Goal: Ask a question

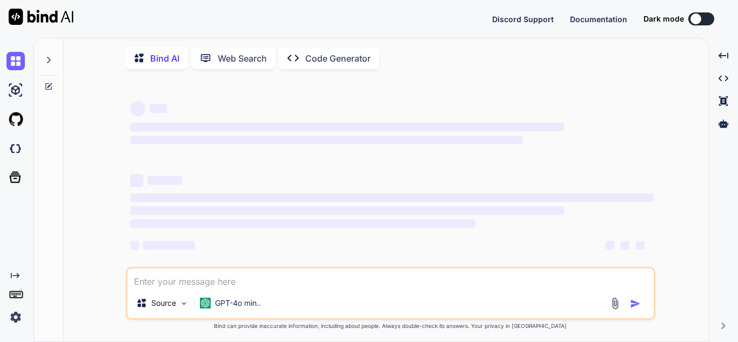
click at [51, 84] on icon at bounding box center [48, 86] width 9 height 9
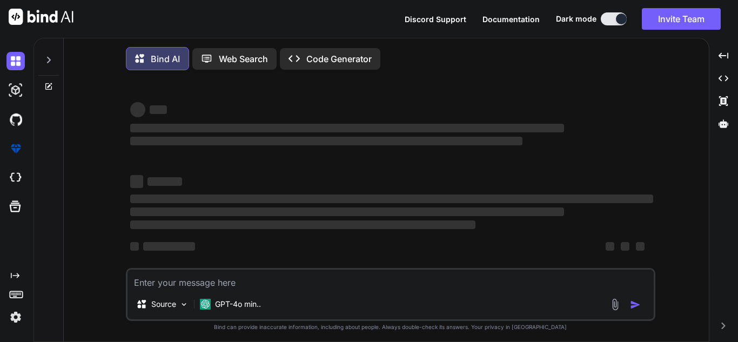
click at [46, 86] on icon at bounding box center [48, 86] width 9 height 9
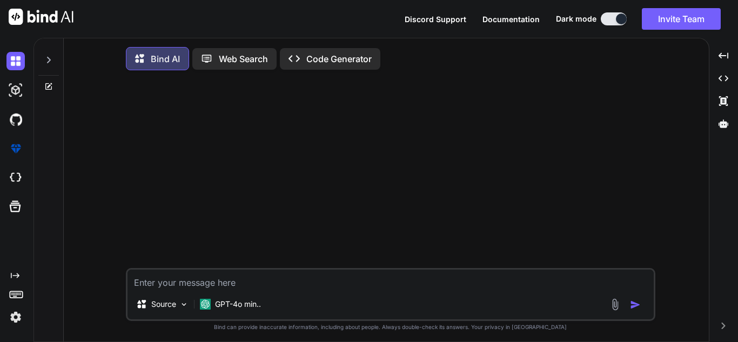
click at [206, 279] on textarea at bounding box center [391, 279] width 526 height 19
type textarea "x"
paste textarea "C:\Users\2789475\.sonar\cache\OpenJDK17U-jre_x64_windows_hotspot_17.0.13_11.zip…"
type textarea "C:\Users\2789475\.sonar\cache\OpenJDK17U-jre_x64_windows_hotspot_17.0.13_11.zip…"
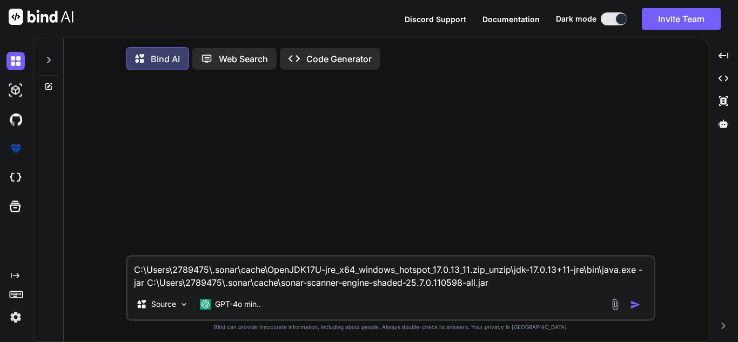
type textarea "x"
type textarea "C:\Users\2789475\.sonar\cache\OpenJDK17U-jre_x64_windows_hotspot_17.0.13_11.zip…"
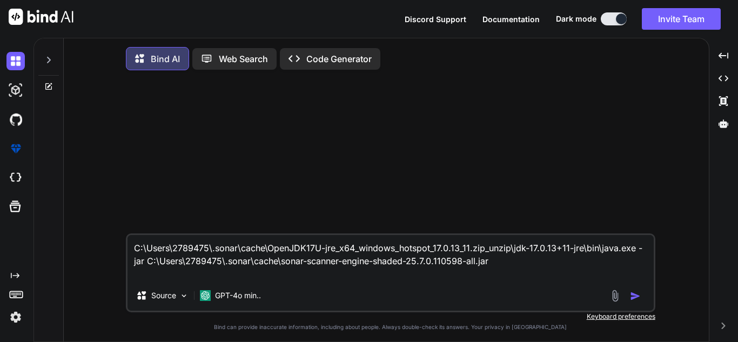
type textarea "x"
type textarea "C:\Users\2789475\.sonar\cache\OpenJDK17U-jre_x64_windows_hotspot_17.0.13_11.zip…"
type textarea "x"
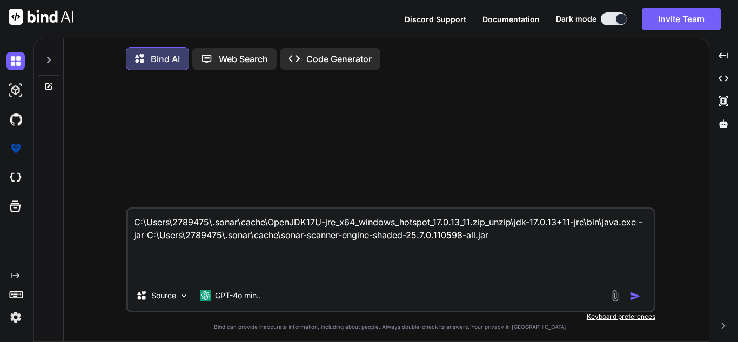
type textarea "C:\Users\2789475\.sonar\cache\OpenJDK17U-jre_x64_windows_hotspot_17.0.13_11.zip…"
type textarea "x"
type textarea "C:\Users\2789475\.sonar\cache\OpenJDK17U-jre_x64_windows_hotspot_17.0.13_11.zip…"
type textarea "x"
type textarea "C:\Users\2789475\.sonar\cache\OpenJDK17U-jre_x64_windows_hotspot_17.0.13_11.zip…"
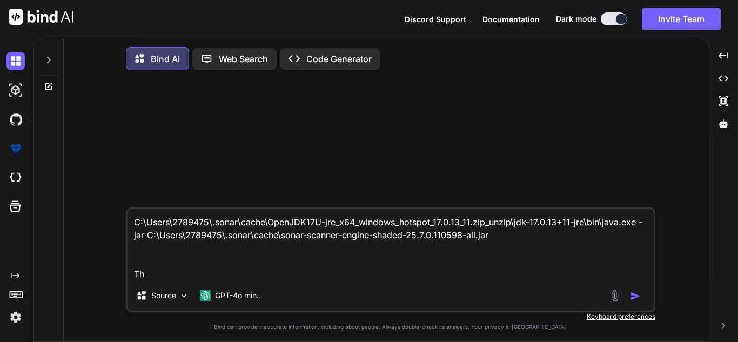
type textarea "x"
type textarea "C:\Users\2789475\.sonar\cache\OpenJDK17U-jre_x64_windows_hotspot_17.0.13_11.zip…"
type textarea "x"
type textarea "C:\Users\2789475\.sonar\cache\OpenJDK17U-jre_x64_windows_hotspot_17.0.13_11.zip…"
type textarea "x"
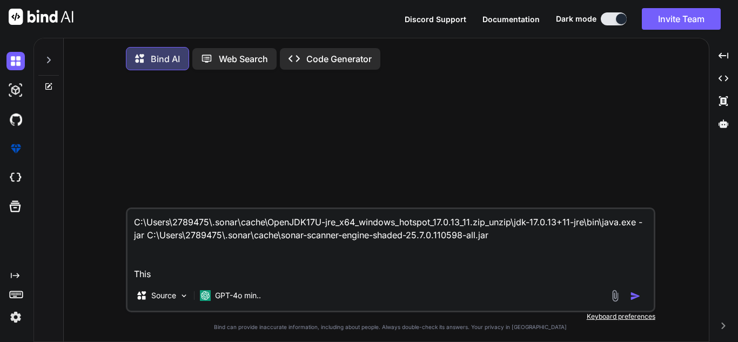
type textarea "C:\Users\2789475\.sonar\cache\OpenJDK17U-jre_x64_windows_hotspot_17.0.13_11.zip…"
type textarea "x"
type textarea "C:\Users\2789475\.sonar\cache\OpenJDK17U-jre_x64_windows_hotspot_17.0.13_11.zip…"
type textarea "x"
type textarea "C:\Users\2789475\.sonar\cache\OpenJDK17U-jre_x64_windows_hotspot_17.0.13_11.zip…"
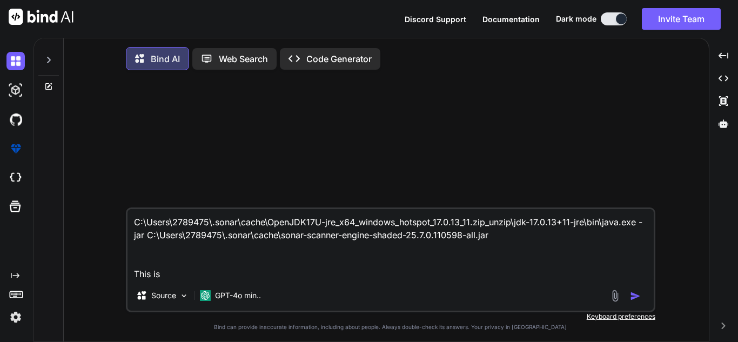
type textarea "x"
type textarea "C:\Users\2789475\.sonar\cache\OpenJDK17U-jre_x64_windows_hotspot_17.0.13_11.zip…"
type textarea "x"
type textarea "C:\Users\2789475\.sonar\cache\OpenJDK17U-jre_x64_windows_hotspot_17.0.13_11.zip…"
type textarea "x"
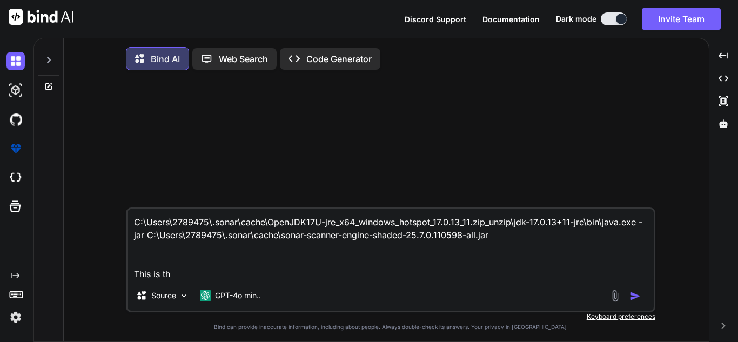
type textarea "C:\Users\2789475\.sonar\cache\OpenJDK17U-jre_x64_windows_hotspot_17.0.13_11.zip…"
type textarea "x"
type textarea "C:\Users\2789475\.sonar\cache\OpenJDK17U-jre_x64_windows_hotspot_17.0.13_11.zip…"
type textarea "x"
type textarea "C:\Users\2789475\.sonar\cache\OpenJDK17U-jre_x64_windows_hotspot_17.0.13_11.zip…"
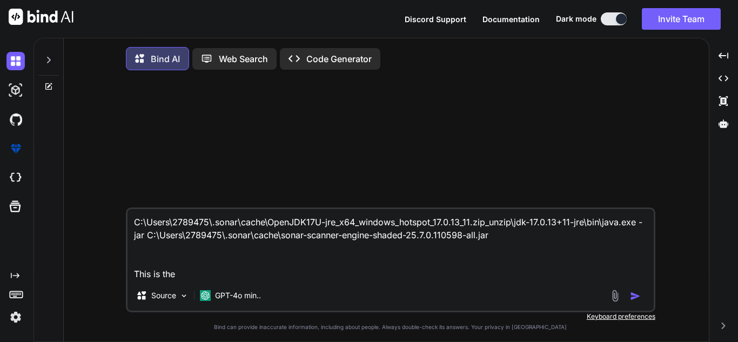
type textarea "x"
type textarea "C:\Users\2789475\.sonar\cache\OpenJDK17U-jre_x64_windows_hotspot_17.0.13_11.zip…"
type textarea "x"
type textarea "C:\Users\2789475\.sonar\cache\OpenJDK17U-jre_x64_windows_hotspot_17.0.13_11.zip…"
type textarea "x"
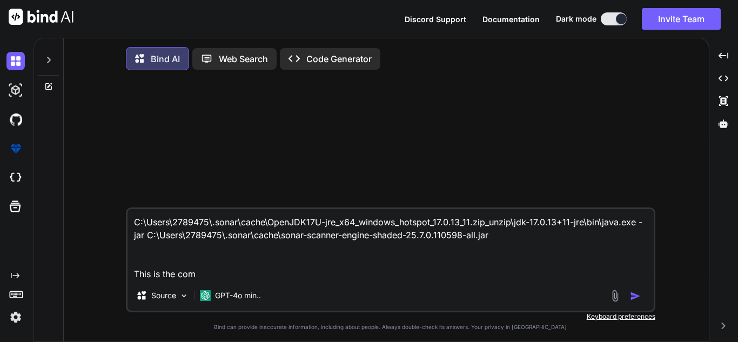
type textarea "C:\Users\2789475\.sonar\cache\OpenJDK17U-jre_x64_windows_hotspot_17.0.13_11.zip…"
type textarea "x"
type textarea "C:\Users\2789475\.sonar\cache\OpenJDK17U-jre_x64_windows_hotspot_17.0.13_11.zip…"
type textarea "x"
type textarea "C:\Users\2789475\.sonar\cache\OpenJDK17U-jre_x64_windows_hotspot_17.0.13_11.zip…"
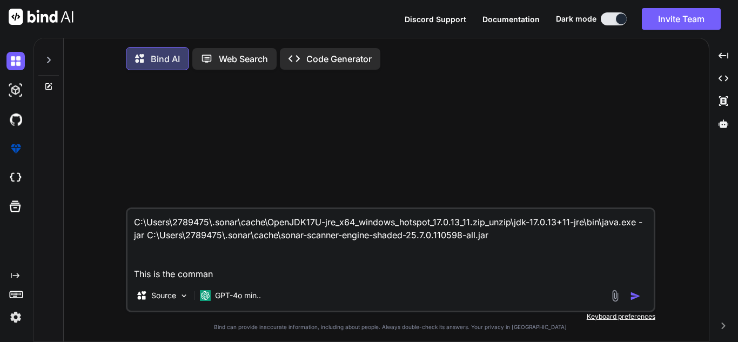
type textarea "x"
type textarea "C:\Users\2789475\.sonar\cache\OpenJDK17U-jre_x64_windows_hotspot_17.0.13_11.zip…"
type textarea "x"
type textarea "C:\Users\2789475\.sonar\cache\OpenJDK17U-jre_x64_windows_hotspot_17.0.13_11.zip…"
type textarea "x"
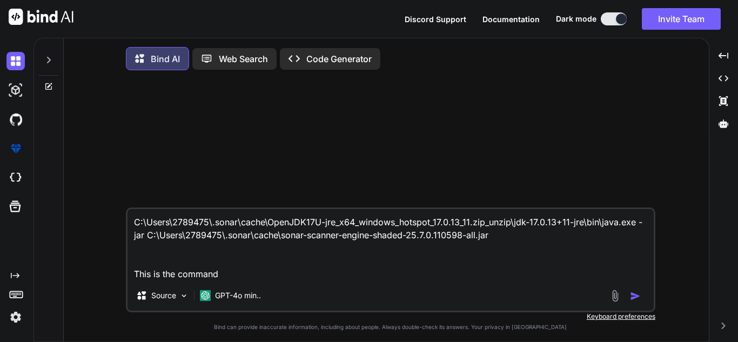
type textarea "C:\Users\2789475\.sonar\cache\OpenJDK17U-jre_x64_windows_hotspot_17.0.13_11.zip…"
type textarea "x"
type textarea "C:\Users\2789475\.sonar\cache\OpenJDK17U-jre_x64_windows_hotspot_17.0.13_11.zip…"
type textarea "x"
type textarea "C:\Users\2789475\.sonar\cache\OpenJDK17U-jre_x64_windows_hotspot_17.0.13_11.zip…"
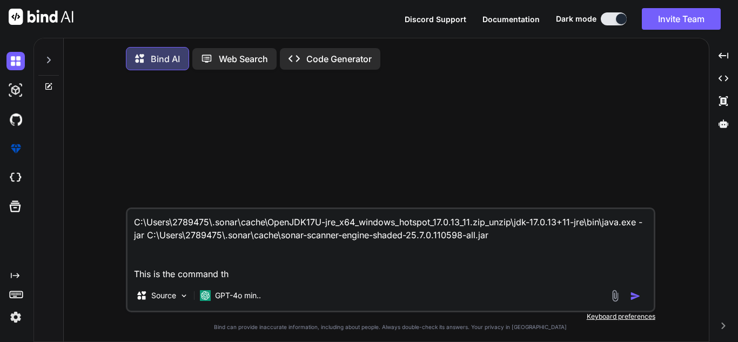
type textarea "x"
type textarea "C:\Users\2789475\.sonar\cache\OpenJDK17U-jre_x64_windows_hotspot_17.0.13_11.zip…"
type textarea "x"
type textarea "C:\Users\2789475\.sonar\cache\OpenJDK17U-jre_x64_windows_hotspot_17.0.13_11.zip…"
type textarea "x"
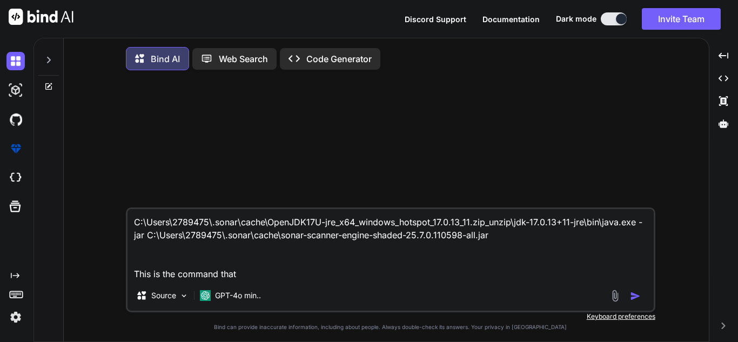
type textarea "C:\Users\2789475\.sonar\cache\OpenJDK17U-jre_x64_windows_hotspot_17.0.13_11.zip…"
type textarea "x"
type textarea "C:\Users\2789475\.sonar\cache\OpenJDK17U-jre_x64_windows_hotspot_17.0.13_11.zip…"
type textarea "x"
type textarea "C:\Users\2789475\.sonar\cache\OpenJDK17U-jre_x64_windows_hotspot_17.0.13_11.zip…"
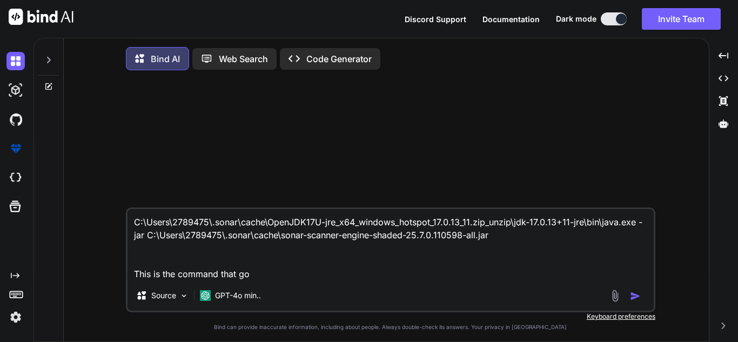
type textarea "x"
type textarea "C:\Users\2789475\.sonar\cache\OpenJDK17U-jre_x64_windows_hotspot_17.0.13_11.zip…"
type textarea "x"
type textarea "C:\Users\2789475\.sonar\cache\OpenJDK17U-jre_x64_windows_hotspot_17.0.13_11.zip…"
type textarea "x"
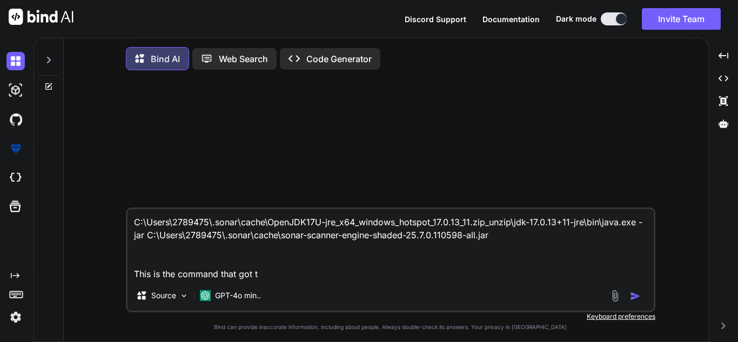
type textarea "C:\Users\2789475\.sonar\cache\OpenJDK17U-jre_x64_windows_hotspot_17.0.13_11.zip…"
type textarea "x"
type textarea "C:\Users\2789475\.sonar\cache\OpenJDK17U-jre_x64_windows_hotspot_17.0.13_11.zip…"
type textarea "x"
type textarea "C:\Users\2789475\.sonar\cache\OpenJDK17U-jre_x64_windows_hotspot_17.0.13_11.zip…"
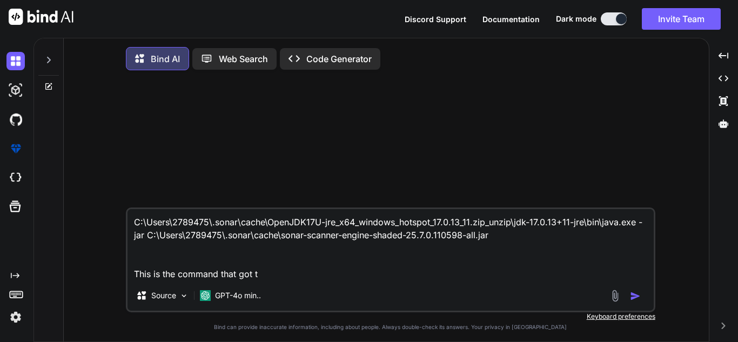
type textarea "x"
type textarea "C:\Users\2789475\.sonar\cache\OpenJDK17U-jre_x64_windows_hotspot_17.0.13_11.zip…"
type textarea "x"
type textarea "C:\Users\2789475\.sonar\cache\OpenJDK17U-jre_x64_windows_hotspot_17.0.13_11.zip…"
type textarea "x"
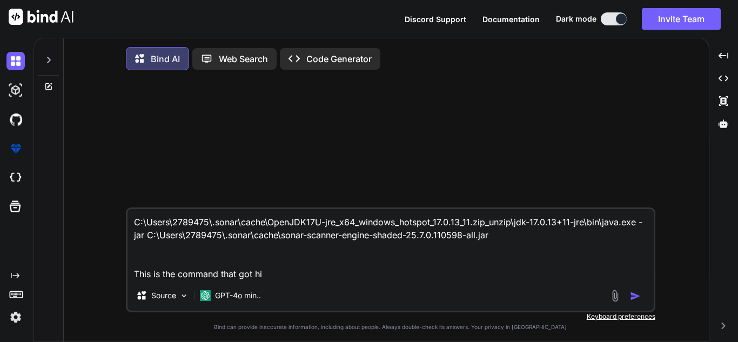
type textarea "C:\Users\2789475\.sonar\cache\OpenJDK17U-jre_x64_windows_hotspot_17.0.13_11.zip…"
type textarea "x"
type textarea "C:\Users\2789475\.sonar\cache\OpenJDK17U-jre_x64_windows_hotspot_17.0.13_11.zip…"
type textarea "x"
type textarea "C:\Users\2789475\.sonar\cache\OpenJDK17U-jre_x64_windows_hotspot_17.0.13_11.zip…"
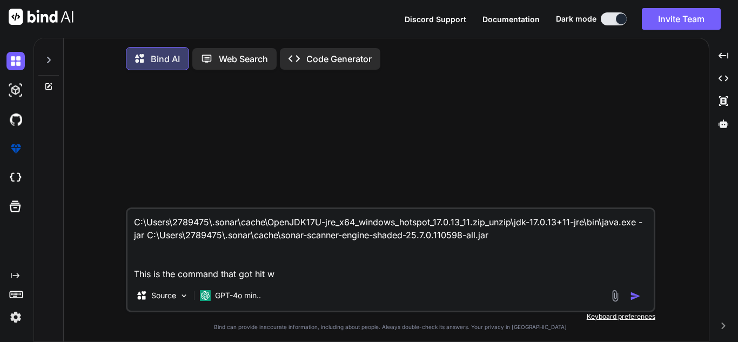
type textarea "x"
type textarea "C:\Users\2789475\.sonar\cache\OpenJDK17U-jre_x64_windows_hotspot_17.0.13_11.zip…"
type textarea "x"
type textarea "C:\Users\2789475\.sonar\cache\OpenJDK17U-jre_x64_windows_hotspot_17.0.13_11.zip…"
type textarea "x"
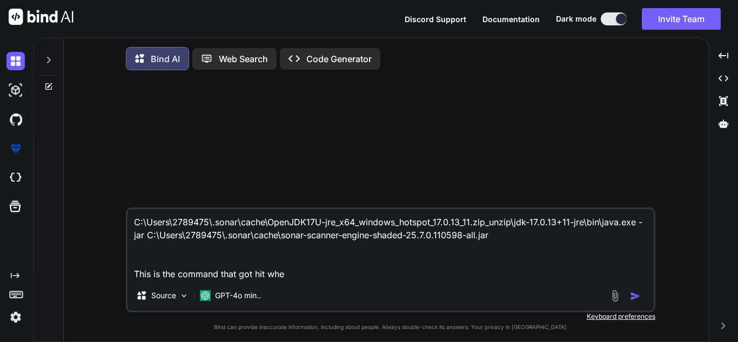
type textarea "C:\Users\2789475\.sonar\cache\OpenJDK17U-jre_x64_windows_hotspot_17.0.13_11.zip…"
type textarea "x"
type textarea "C:\Users\2789475\.sonar\cache\OpenJDK17U-jre_x64_windows_hotspot_17.0.13_11.zip…"
type textarea "x"
type textarea "C:\Users\2789475\.sonar\cache\OpenJDK17U-jre_x64_windows_hotspot_17.0.13_11.zip…"
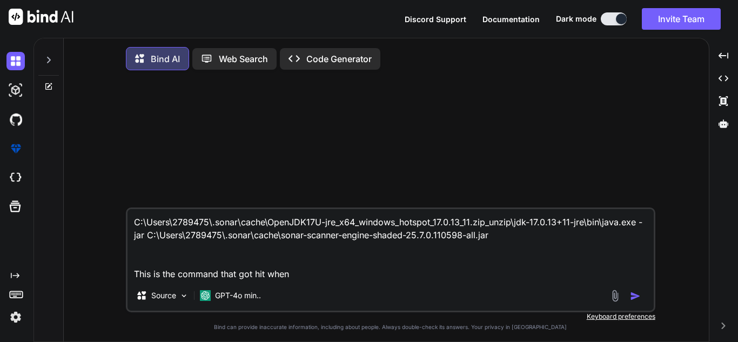
type textarea "x"
type textarea "C:\Users\2789475\.sonar\cache\OpenJDK17U-jre_x64_windows_hotspot_17.0.13_11.zip…"
type textarea "x"
type textarea "C:\Users\2789475\.sonar\cache\OpenJDK17U-jre_x64_windows_hotspot_17.0.13_11.zip…"
type textarea "x"
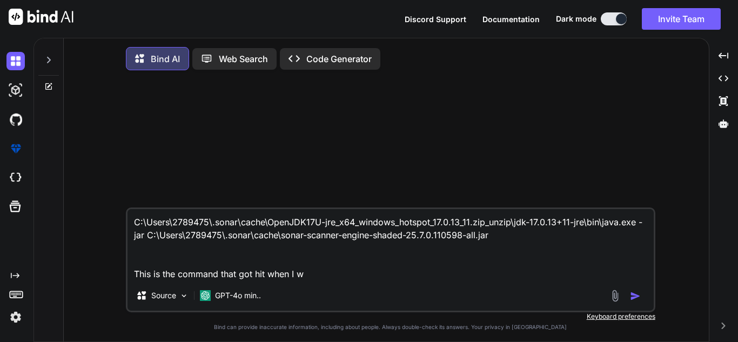
type textarea "C:\Users\2789475\.sonar\cache\OpenJDK17U-jre_x64_windows_hotspot_17.0.13_11.zip…"
type textarea "x"
type textarea "C:\Users\2789475\.sonar\cache\OpenJDK17U-jre_x64_windows_hotspot_17.0.13_11.zip…"
type textarea "x"
type textarea "C:\Users\2789475\.sonar\cache\OpenJDK17U-jre_x64_windows_hotspot_17.0.13_11.zip…"
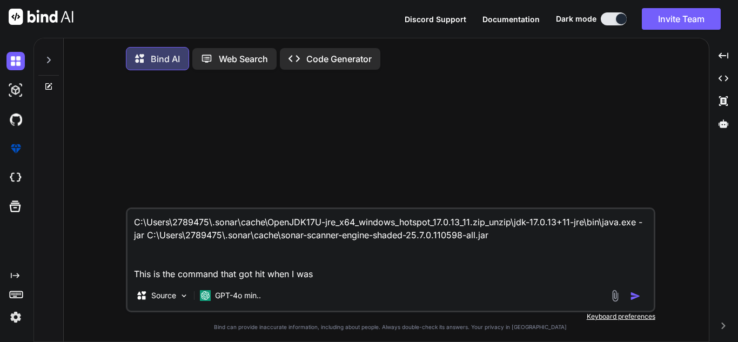
type textarea "x"
type textarea "C:\Users\2789475\.sonar\cache\OpenJDK17U-jre_x64_windows_hotspot_17.0.13_11.zip…"
type textarea "x"
type textarea "C:\Users\2789475\.sonar\cache\OpenJDK17U-jre_x64_windows_hotspot_17.0.13_11.zip…"
type textarea "x"
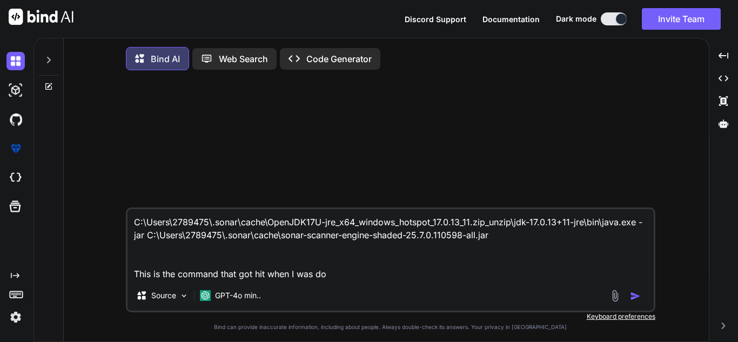
type textarea "C:\Users\2789475\.sonar\cache\OpenJDK17U-jre_x64_windows_hotspot_17.0.13_11.zip…"
type textarea "x"
type textarea "C:\Users\2789475\.sonar\cache\OpenJDK17U-jre_x64_windows_hotspot_17.0.13_11.zip…"
type textarea "x"
type textarea "C:\Users\2789475\.sonar\cache\OpenJDK17U-jre_x64_windows_hotspot_17.0.13_11.zip…"
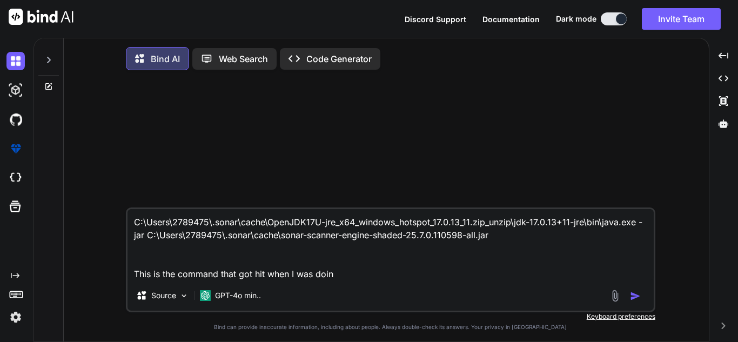
type textarea "x"
type textarea "C:\Users\2789475\.sonar\cache\OpenJDK17U-jre_x64_windows_hotspot_17.0.13_11.zip…"
type textarea "x"
type textarea "C:\Users\2789475\.sonar\cache\OpenJDK17U-jre_x64_windows_hotspot_17.0.13_11.zip…"
type textarea "x"
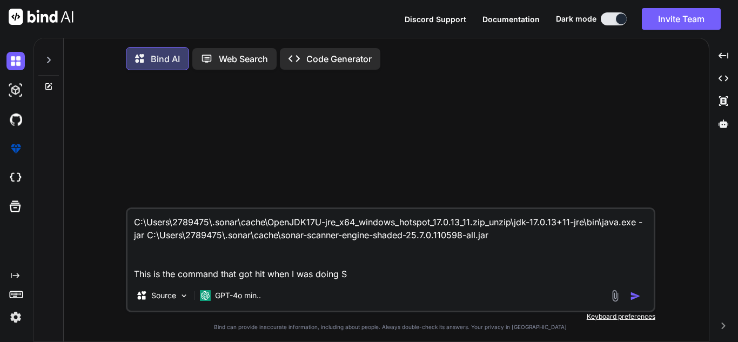
type textarea "C:\Users\2789475\.sonar\cache\OpenJDK17U-jre_x64_windows_hotspot_17.0.13_11.zip…"
type textarea "x"
type textarea "C:\Users\2789475\.sonar\cache\OpenJDK17U-jre_x64_windows_hotspot_17.0.13_11.zip…"
type textarea "x"
type textarea "C:\Users\2789475\.sonar\cache\OpenJDK17U-jre_x64_windows_hotspot_17.0.13_11.zip…"
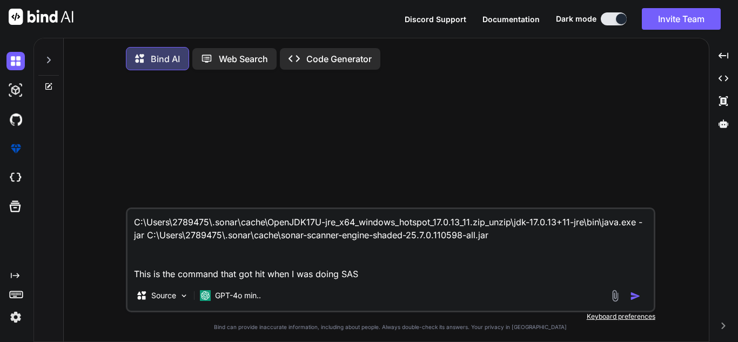
type textarea "x"
type textarea "C:\Users\2789475\.sonar\cache\OpenJDK17U-jre_x64_windows_hotspot_17.0.13_11.zip…"
type textarea "x"
type textarea "C:\Users\2789475\.sonar\cache\OpenJDK17U-jre_x64_windows_hotspot_17.0.13_11.zip…"
type textarea "x"
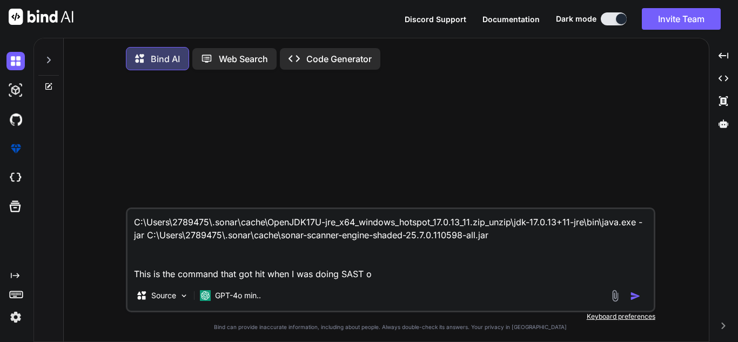
type textarea "C:\Users\2789475\.sonar\cache\OpenJDK17U-jre_x64_windows_hotspot_17.0.13_11.zip…"
type textarea "x"
type textarea "C:\Users\2789475\.sonar\cache\OpenJDK17U-jre_x64_windows_hotspot_17.0.13_11.zip…"
type textarea "x"
type textarea "C:\Users\2789475\.sonar\cache\OpenJDK17U-jre_x64_windows_hotspot_17.0.13_11.zip…"
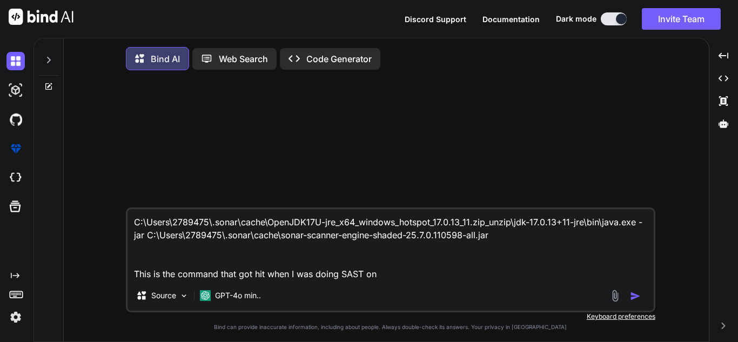
type textarea "x"
type textarea "C:\Users\2789475\.sonar\cache\OpenJDK17U-jre_x64_windows_hotspot_17.0.13_11.zip…"
type textarea "x"
type textarea "C:\Users\2789475\.sonar\cache\OpenJDK17U-jre_x64_windows_hotspot_17.0.13_11.zip…"
type textarea "x"
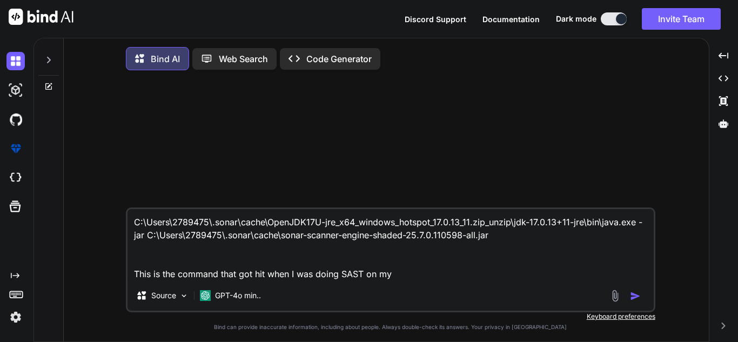
type textarea "C:\Users\2789475\.sonar\cache\OpenJDK17U-jre_x64_windows_hotspot_17.0.13_11.zip…"
type textarea "x"
type textarea "C:\Users\2789475\.sonar\cache\OpenJDK17U-jre_x64_windows_hotspot_17.0.13_11.zip…"
type textarea "x"
type textarea "C:\Users\2789475\.sonar\cache\OpenJDK17U-jre_x64_windows_hotspot_17.0.13_11.zip…"
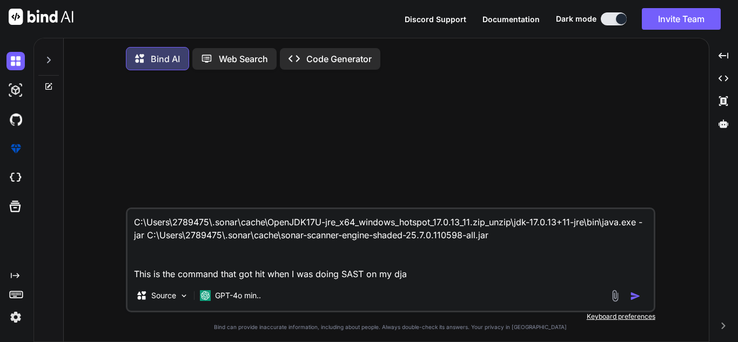
type textarea "x"
type textarea "C:\Users\2789475\.sonar\cache\OpenJDK17U-jre_x64_windows_hotspot_17.0.13_11.zip…"
type textarea "x"
type textarea "C:\Users\2789475\.sonar\cache\OpenJDK17U-jre_x64_windows_hotspot_17.0.13_11.zip…"
type textarea "x"
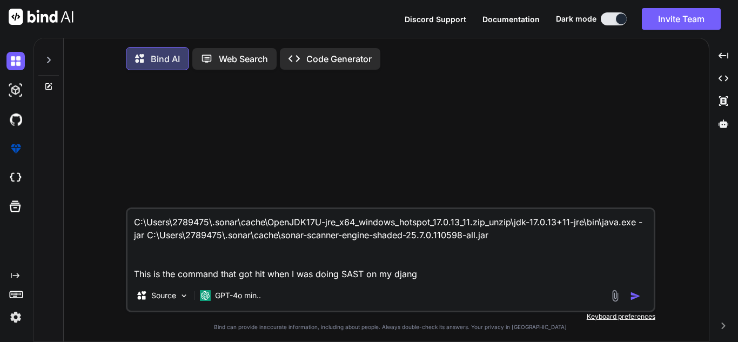
type textarea "C:\Users\2789475\.sonar\cache\OpenJDK17U-jre_x64_windows_hotspot_17.0.13_11.zip…"
type textarea "x"
type textarea "C:\Users\2789475\.sonar\cache\OpenJDK17U-jre_x64_windows_hotspot_17.0.13_11.zip…"
type textarea "x"
type textarea "C:\Users\2789475\.sonar\cache\OpenJDK17U-jre_x64_windows_hotspot_17.0.13_11.zip…"
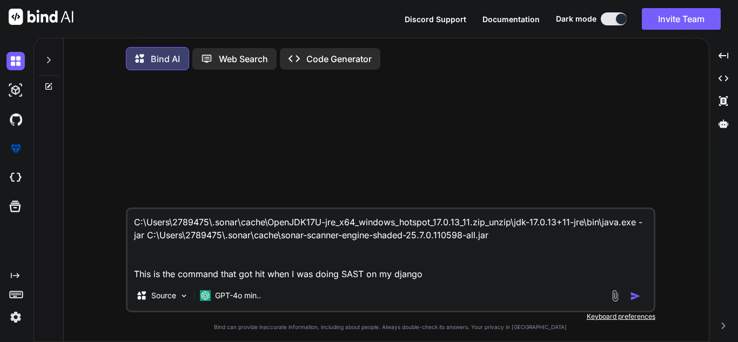
type textarea "x"
type textarea "C:\Users\2789475\.sonar\cache\OpenJDK17U-jre_x64_windows_hotspot_17.0.13_11.zip…"
type textarea "x"
type textarea "C:\Users\2789475\.sonar\cache\OpenJDK17U-jre_x64_windows_hotspot_17.0.13_11.zip…"
type textarea "x"
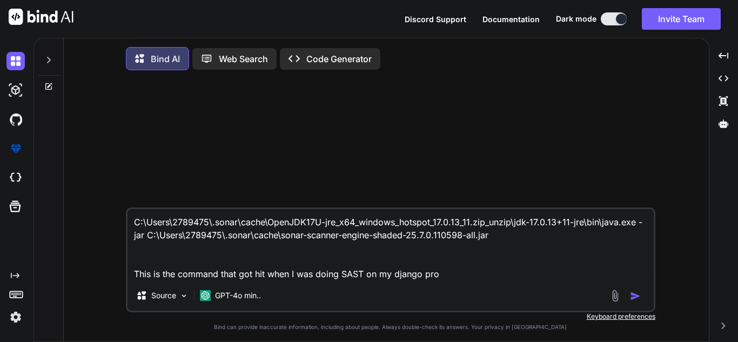
type textarea "C:\Users\2789475\.sonar\cache\OpenJDK17U-jre_x64_windows_hotspot_17.0.13_11.zip…"
type textarea "x"
type textarea "C:\Users\2789475\.sonar\cache\OpenJDK17U-jre_x64_windows_hotspot_17.0.13_11.zip…"
type textarea "x"
type textarea "C:\Users\2789475\.sonar\cache\OpenJDK17U-jre_x64_windows_hotspot_17.0.13_11.zip…"
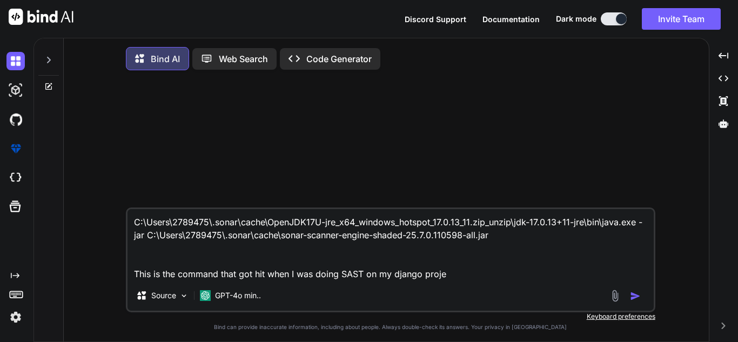
type textarea "x"
type textarea "C:\Users\2789475\.sonar\cache\OpenJDK17U-jre_x64_windows_hotspot_17.0.13_11.zip…"
type textarea "x"
type textarea "C:\Users\2789475\.sonar\cache\OpenJDK17U-jre_x64_windows_hotspot_17.0.13_11.zip…"
type textarea "x"
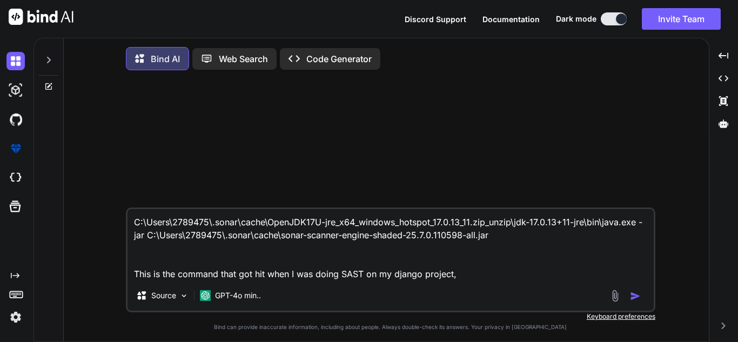
type textarea "C:\Users\2789475\.sonar\cache\OpenJDK17U-jre_x64_windows_hotspot_17.0.13_11.zip…"
type textarea "x"
type textarea "C:\Users\2789475\.sonar\cache\OpenJDK17U-jre_x64_windows_hotspot_17.0.13_11.zip…"
type textarea "x"
type textarea "C:\Users\2789475\.sonar\cache\OpenJDK17U-jre_x64_windows_hotspot_17.0.13_11.zip…"
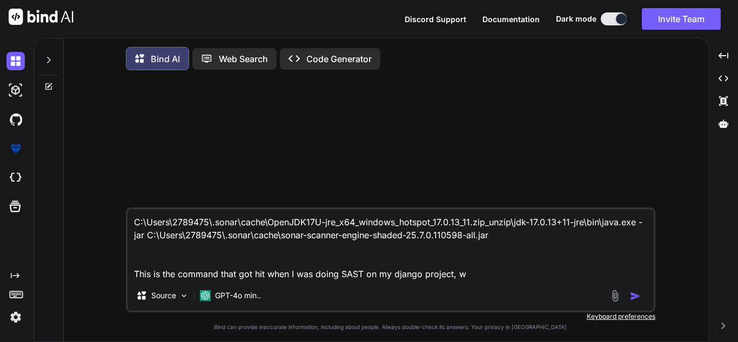
type textarea "x"
type textarea "C:\Users\2789475\.sonar\cache\OpenJDK17U-jre_x64_windows_hotspot_17.0.13_11.zip…"
type textarea "x"
type textarea "C:\Users\2789475\.sonar\cache\OpenJDK17U-jre_x64_windows_hotspot_17.0.13_11.zip…"
type textarea "x"
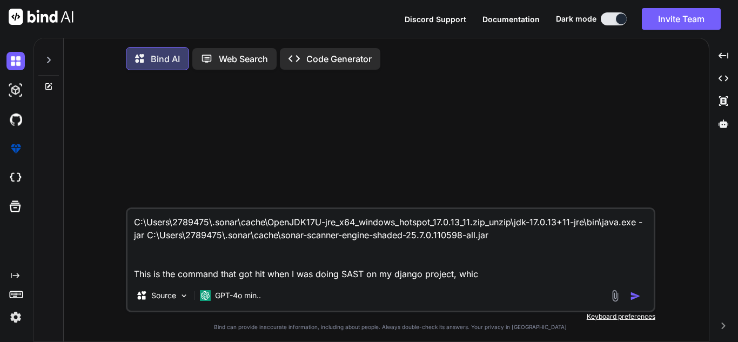
type textarea "C:\Users\2789475\.sonar\cache\OpenJDK17U-jre_x64_windows_hotspot_17.0.13_11.zip…"
type textarea "x"
type textarea "C:\Users\2789475\.sonar\cache\OpenJDK17U-jre_x64_windows_hotspot_17.0.13_11.zip…"
type textarea "x"
type textarea "C:\Users\2789475\.sonar\cache\OpenJDK17U-jre_x64_windows_hotspot_17.0.13_11.zip…"
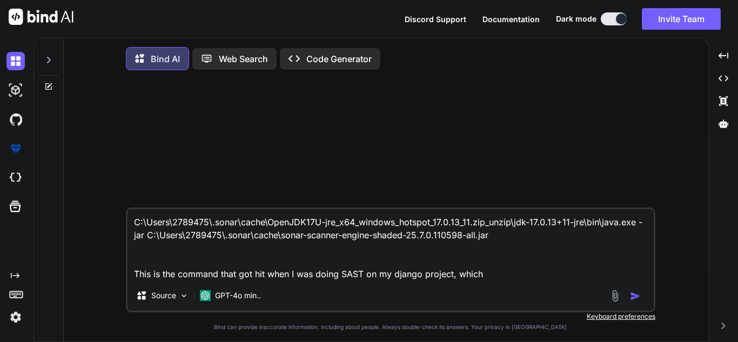
type textarea "x"
type textarea "C:\Users\2789475\.sonar\cache\OpenJDK17U-jre_x64_windows_hotspot_17.0.13_11.zip…"
type textarea "x"
type textarea "C:\Users\2789475\.sonar\cache\OpenJDK17U-jre_x64_windows_hotspot_17.0.13_11.zip…"
type textarea "x"
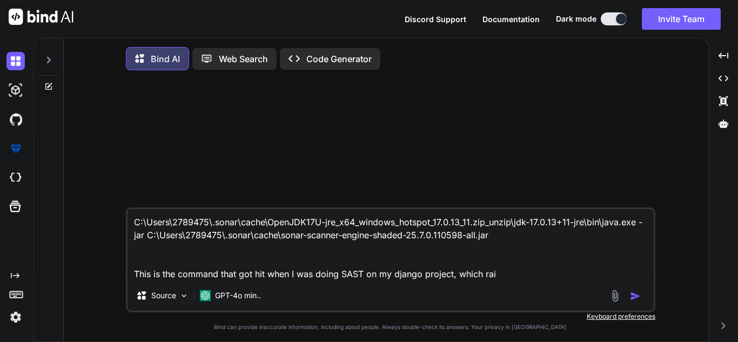
type textarea "C:\Users\2789475\.sonar\cache\OpenJDK17U-jre_x64_windows_hotspot_17.0.13_11.zip…"
type textarea "x"
type textarea "C:\Users\2789475\.sonar\cache\OpenJDK17U-jre_x64_windows_hotspot_17.0.13_11.zip…"
type textarea "x"
type textarea "C:\Users\2789475\.sonar\cache\OpenJDK17U-jre_x64_windows_hotspot_17.0.13_11.zip…"
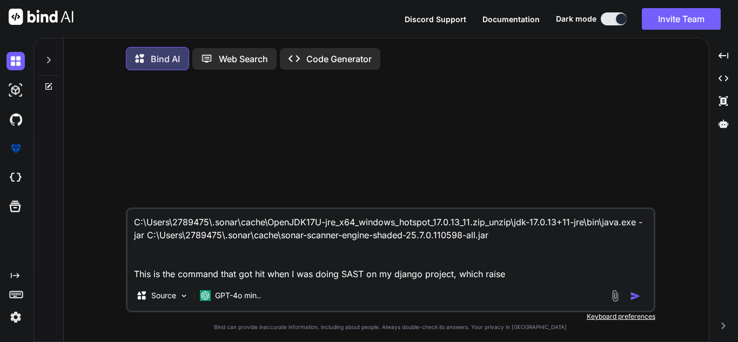
type textarea "x"
type textarea "C:\Users\2789475\.sonar\cache\OpenJDK17U-jre_x64_windows_hotspot_17.0.13_11.zip…"
type textarea "x"
type textarea "C:\Users\2789475\.sonar\cache\OpenJDK17U-jre_x64_windows_hotspot_17.0.13_11.zip…"
type textarea "x"
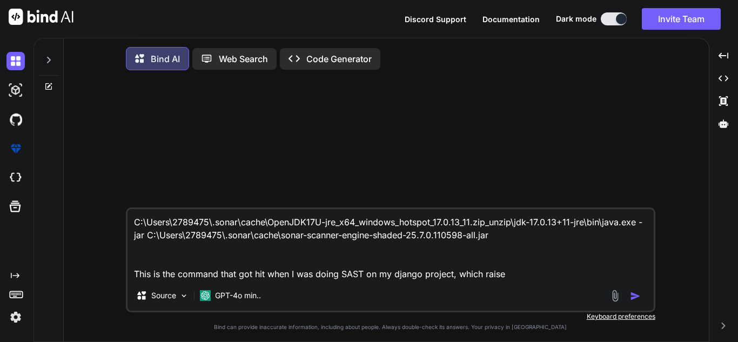
type textarea "C:\Users\2789475\.sonar\cache\OpenJDK17U-jre_x64_windows_hotspot_17.0.13_11.zip…"
type textarea "x"
type textarea "C:\Users\2789475\.sonar\cache\OpenJDK17U-jre_x64_windows_hotspot_17.0.13_11.zip…"
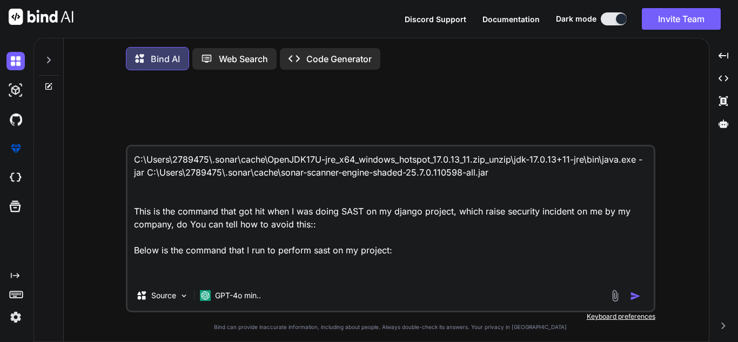
click at [350, 280] on textarea "C:\Users\2789475\.sonar\cache\OpenJDK17U-jre_x64_windows_hotspot_17.0.13_11.zip…" at bounding box center [391, 213] width 526 height 134
paste textarea "sonar-scanner -Dsonar.projectKey=Process-Engine -Dsonar.sources=. -Dsonar.host.…"
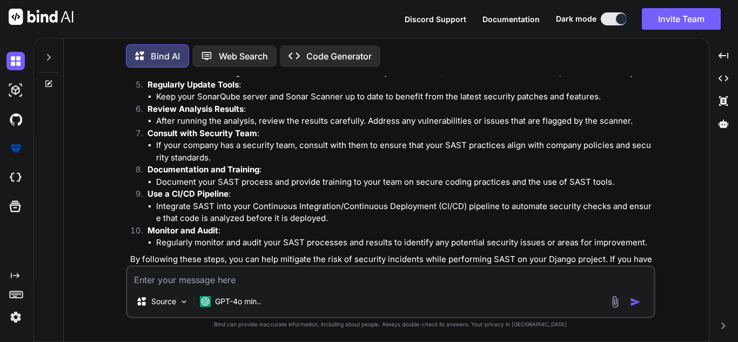
scroll to position [345, 0]
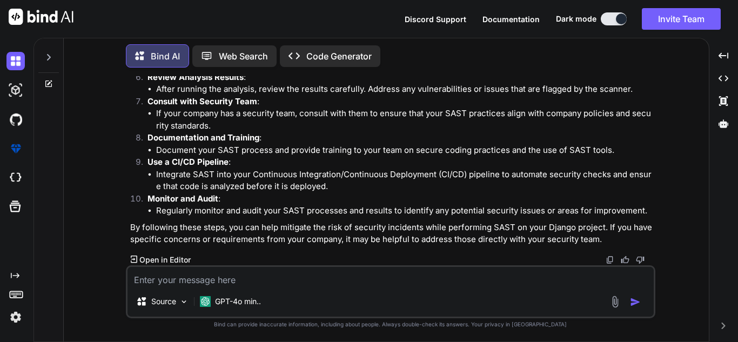
drag, startPoint x: 423, startPoint y: 222, endPoint x: 318, endPoint y: 243, distance: 106.9
click at [318, 243] on p "By following these steps, you can help mitigate the risk of security incidents …" at bounding box center [391, 234] width 523 height 24
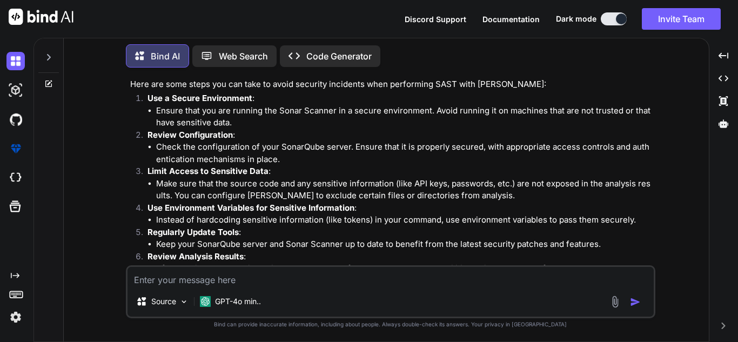
scroll to position [165, 0]
